Goal: Transaction & Acquisition: Purchase product/service

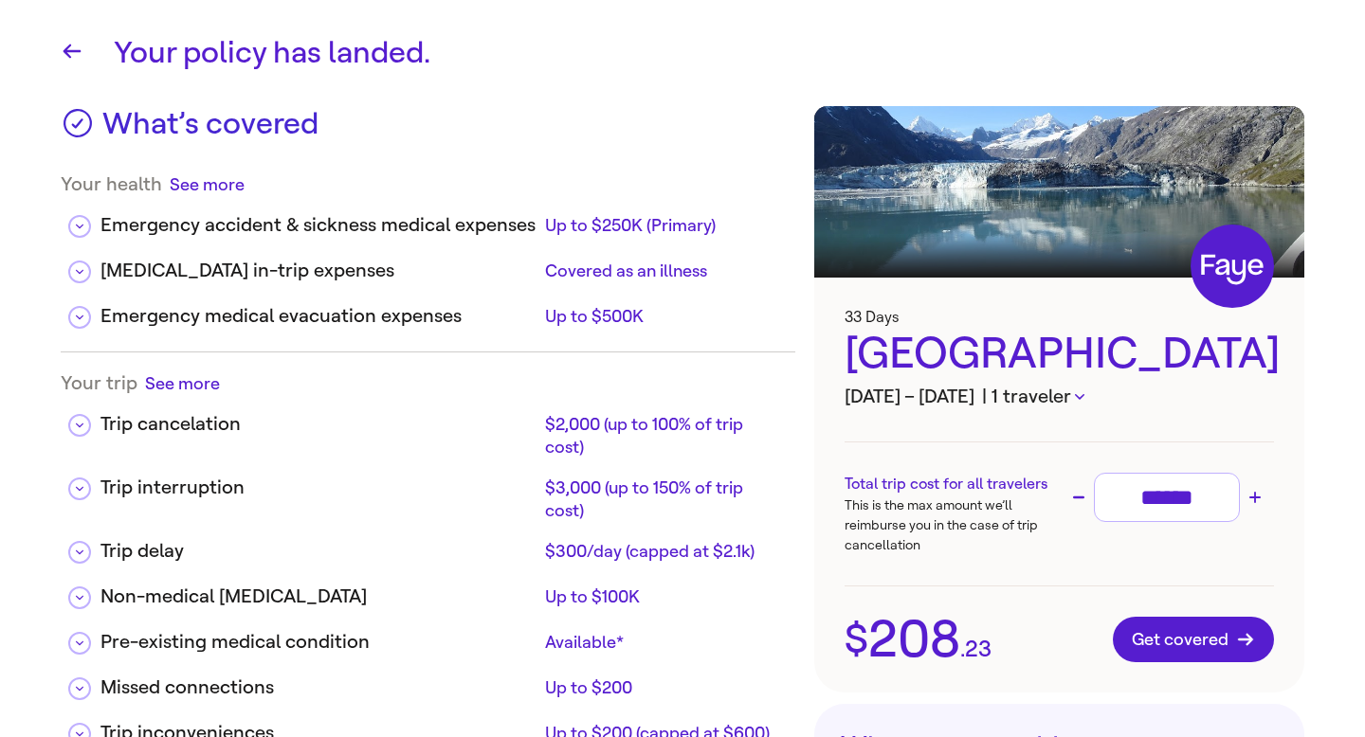
scroll to position [130, 0]
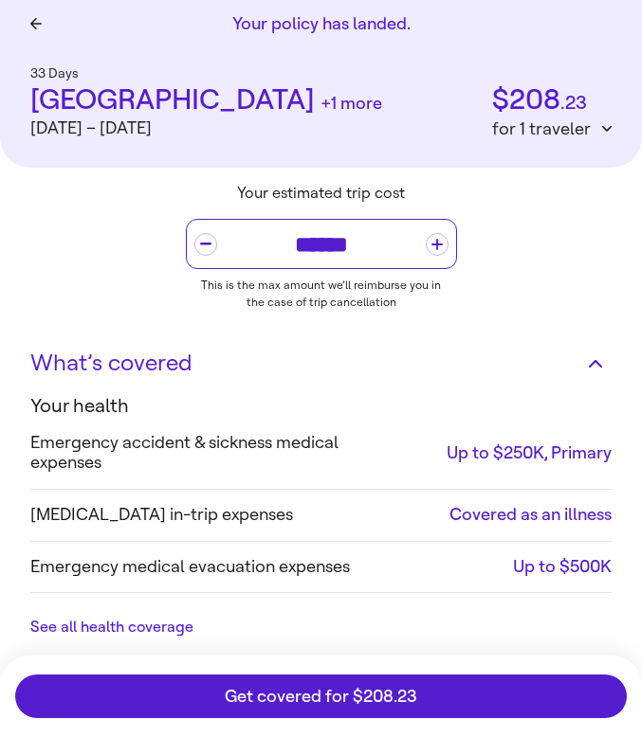
click at [320, 100] on span "+1 more" at bounding box center [351, 103] width 62 height 17
